Goal: Task Accomplishment & Management: Manage account settings

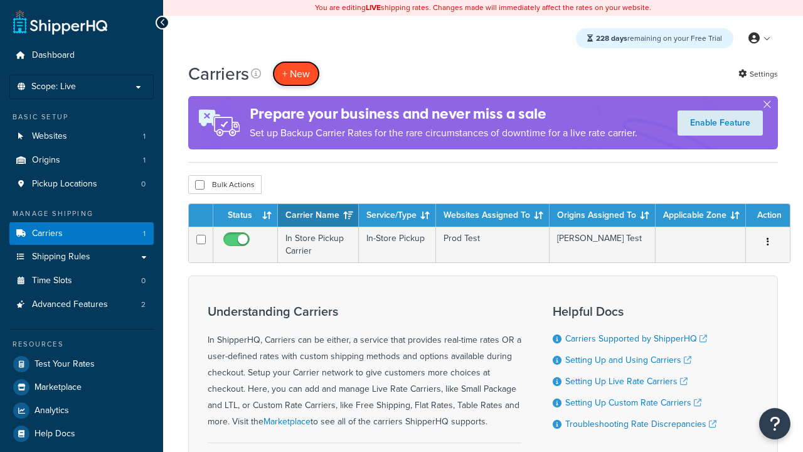
click at [296, 73] on button "+ New" at bounding box center [296, 74] width 48 height 26
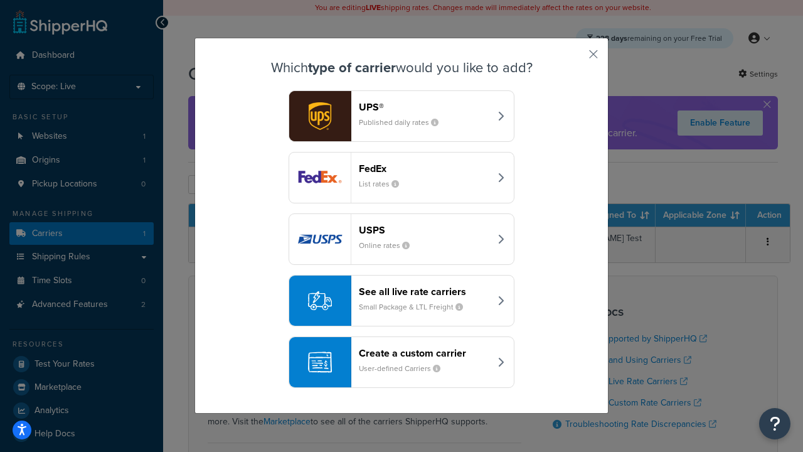
click at [424, 168] on header "FedEx" at bounding box center [424, 169] width 131 height 12
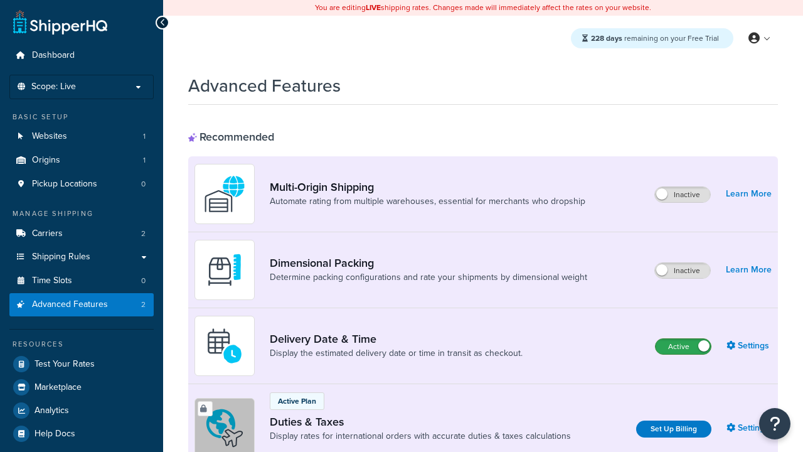
click at [683, 346] on label "Active" at bounding box center [683, 346] width 55 height 15
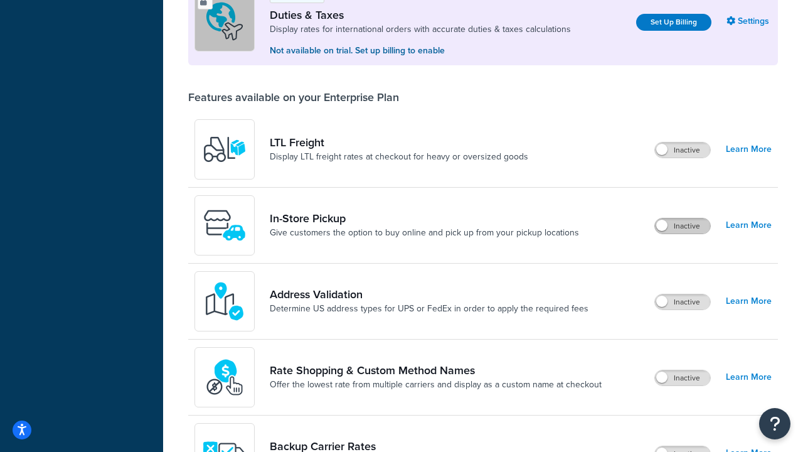
scroll to position [383, 0]
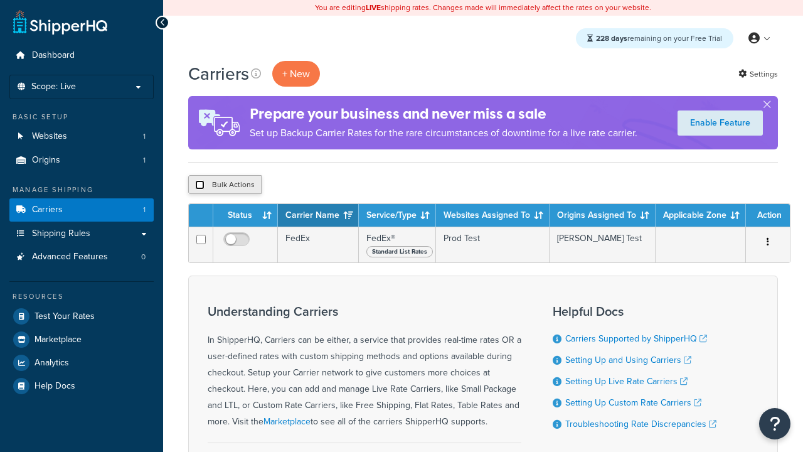
click at [200, 185] on input "checkbox" at bounding box center [199, 184] width 9 height 9
checkbox input "true"
click at [0, 0] on button "Delete" at bounding box center [0, 0] width 0 height 0
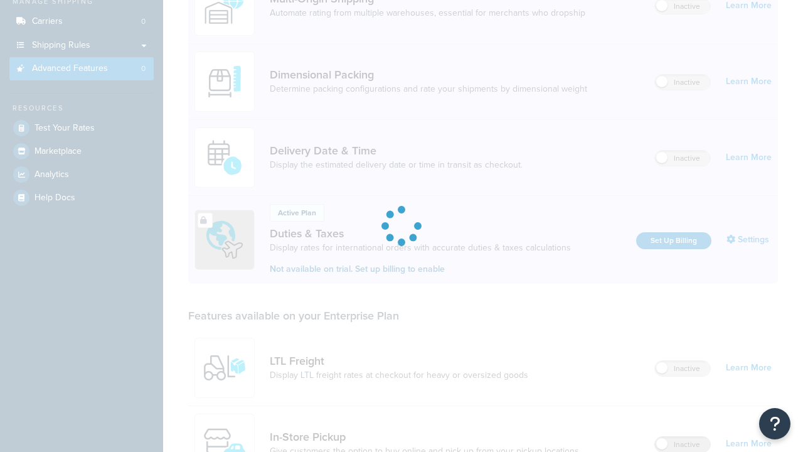
click at [683, 437] on label "Inactive" at bounding box center [682, 444] width 55 height 15
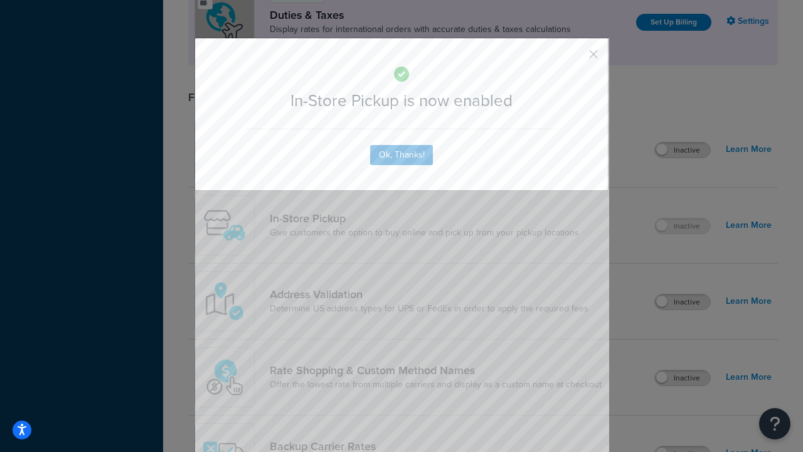
click at [575, 57] on button "button" at bounding box center [574, 58] width 3 height 3
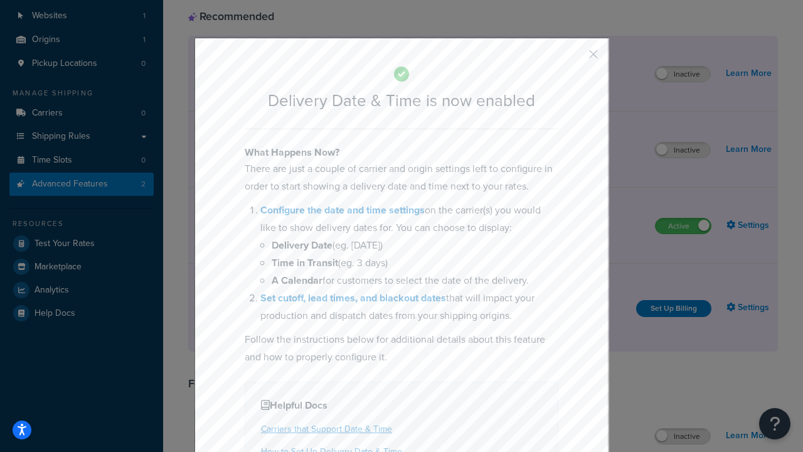
click at [575, 58] on button "button" at bounding box center [574, 58] width 3 height 3
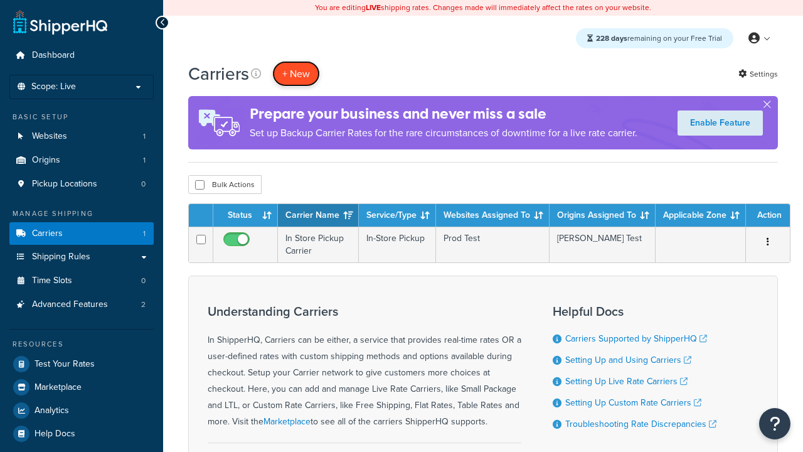
click at [296, 73] on button "+ New" at bounding box center [296, 74] width 48 height 26
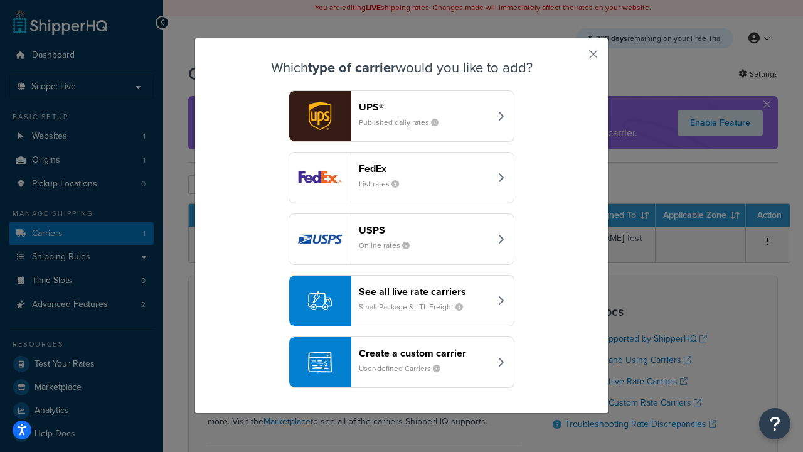
click at [402, 362] on div "Create a custom carrier User-defined Carriers" at bounding box center [424, 362] width 131 height 30
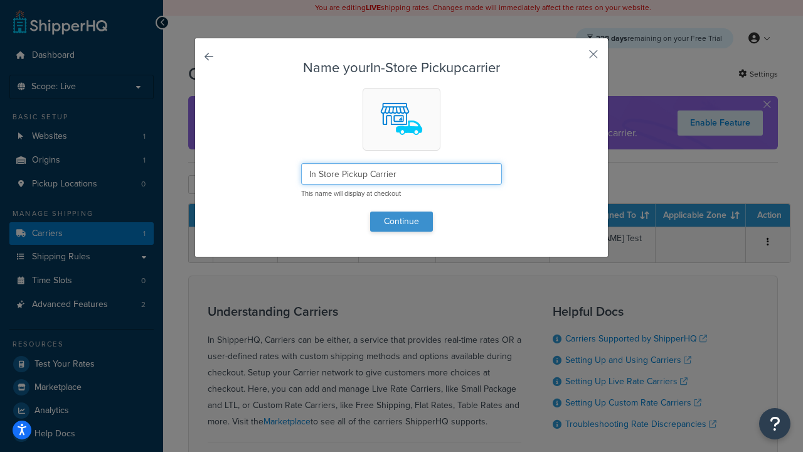
type input "In Store Pickup Carrier"
click at [402, 221] on button "Continue" at bounding box center [401, 221] width 63 height 20
